Goal: Navigation & Orientation: Go to known website

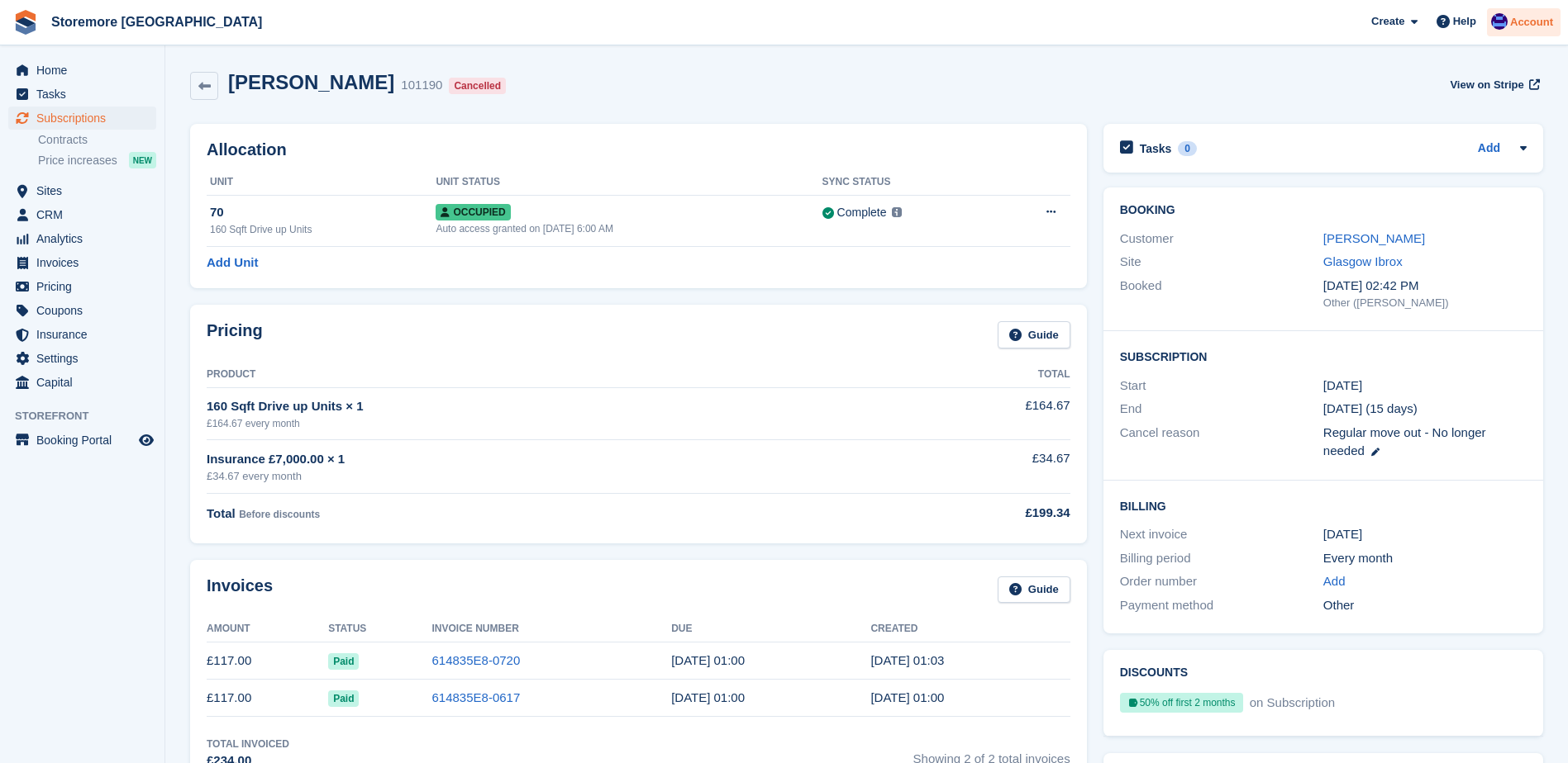
click at [1517, 35] on div "Account" at bounding box center [1523, 23] width 74 height 29
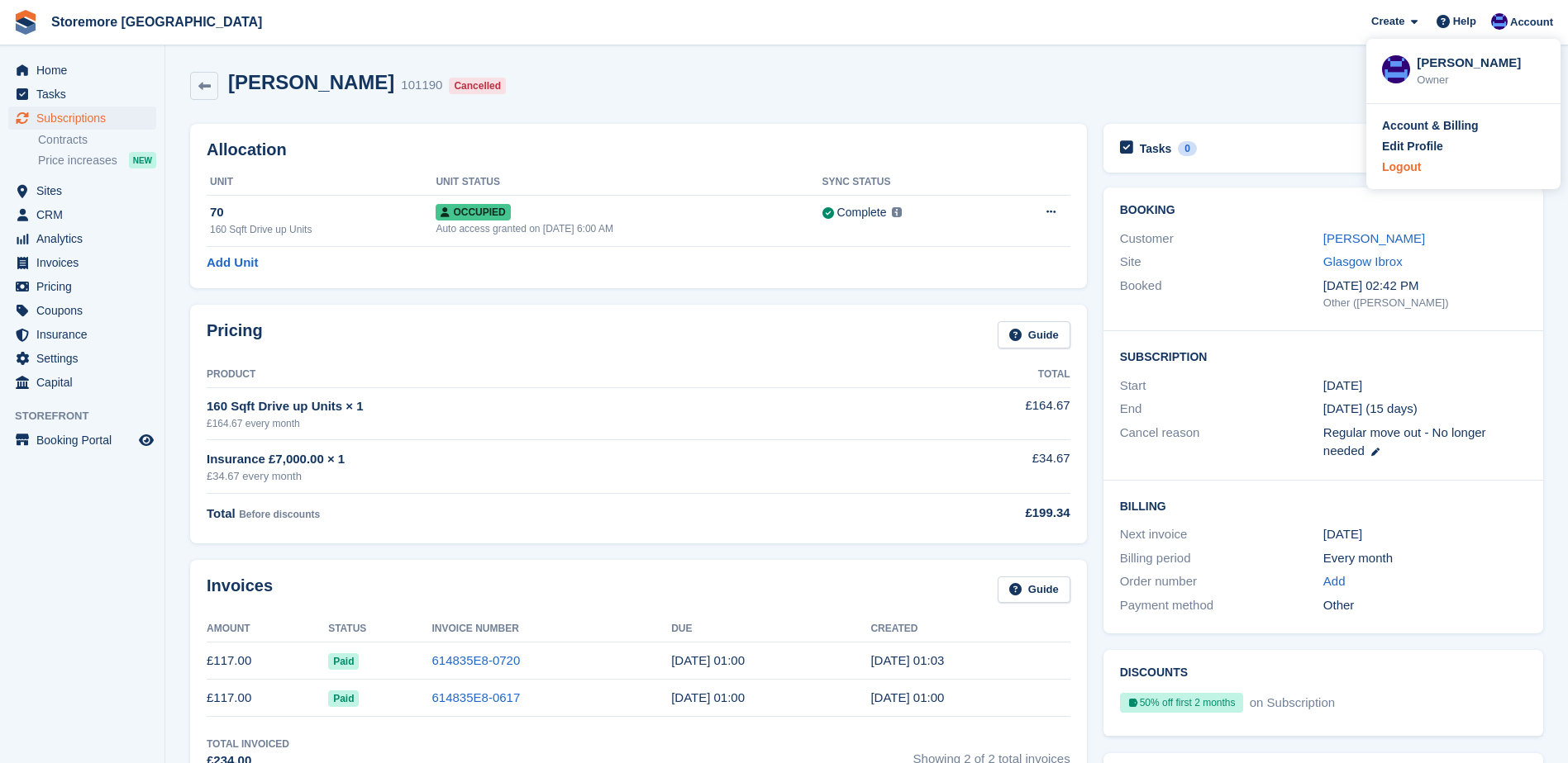
click at [1395, 166] on div "Logout" at bounding box center [1401, 168] width 39 height 17
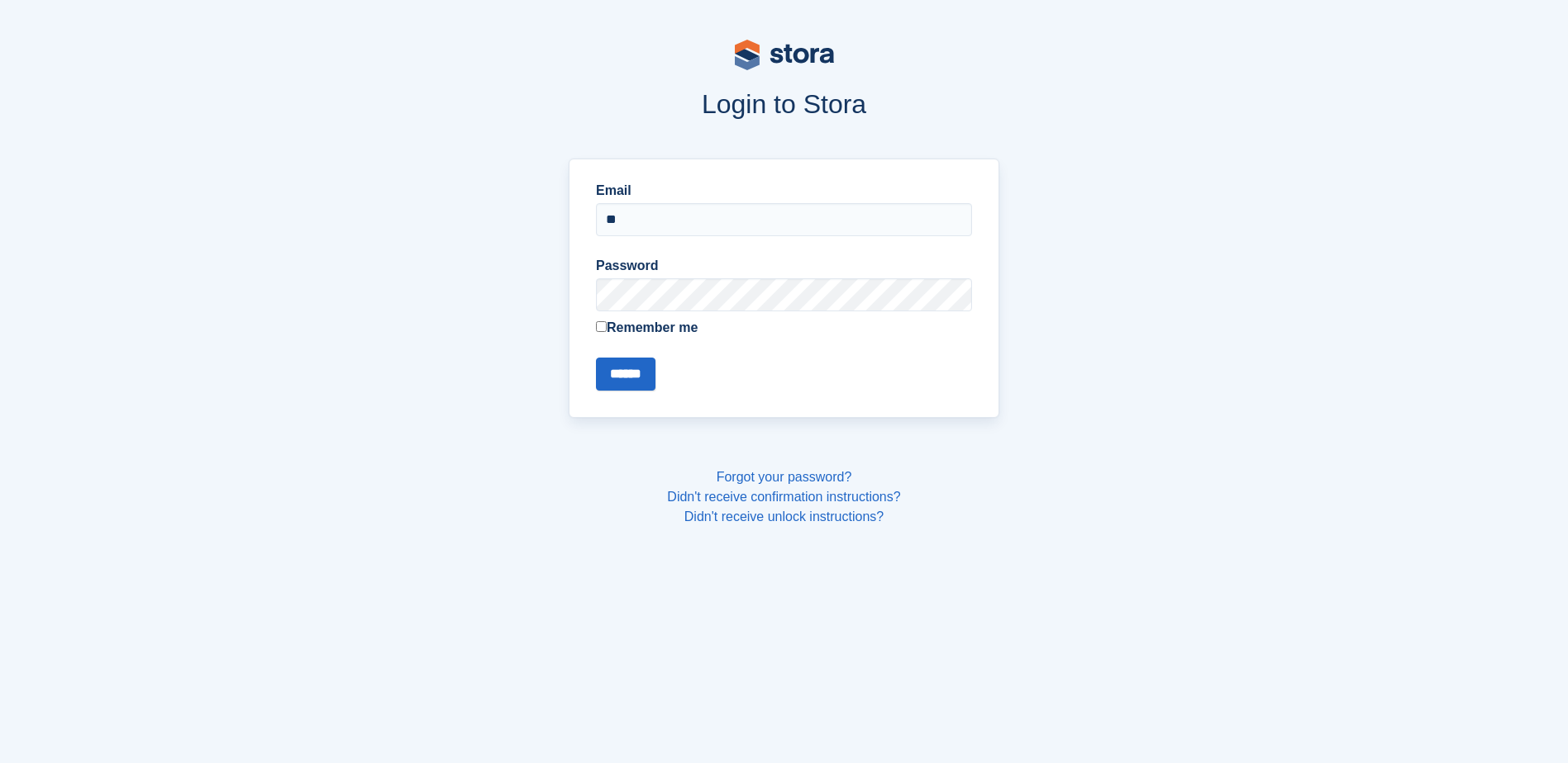
type input "**********"
click at [596, 358] on input "******" at bounding box center [625, 374] width 59 height 34
